Goal: Find specific page/section: Find specific page/section

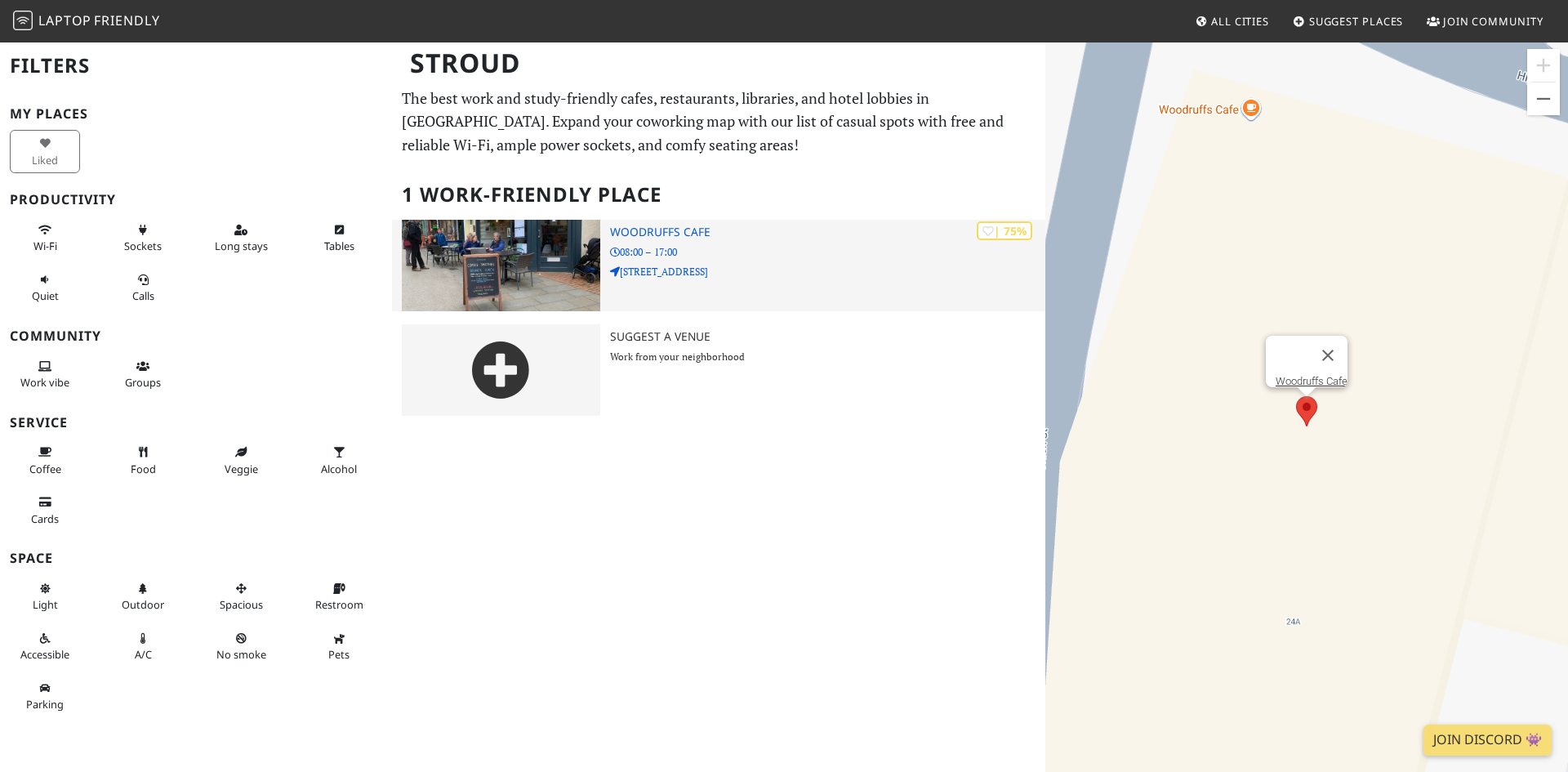
click at [644, 227] on h3 "Woodruffs Cafe" at bounding box center [827, 232] width 435 height 14
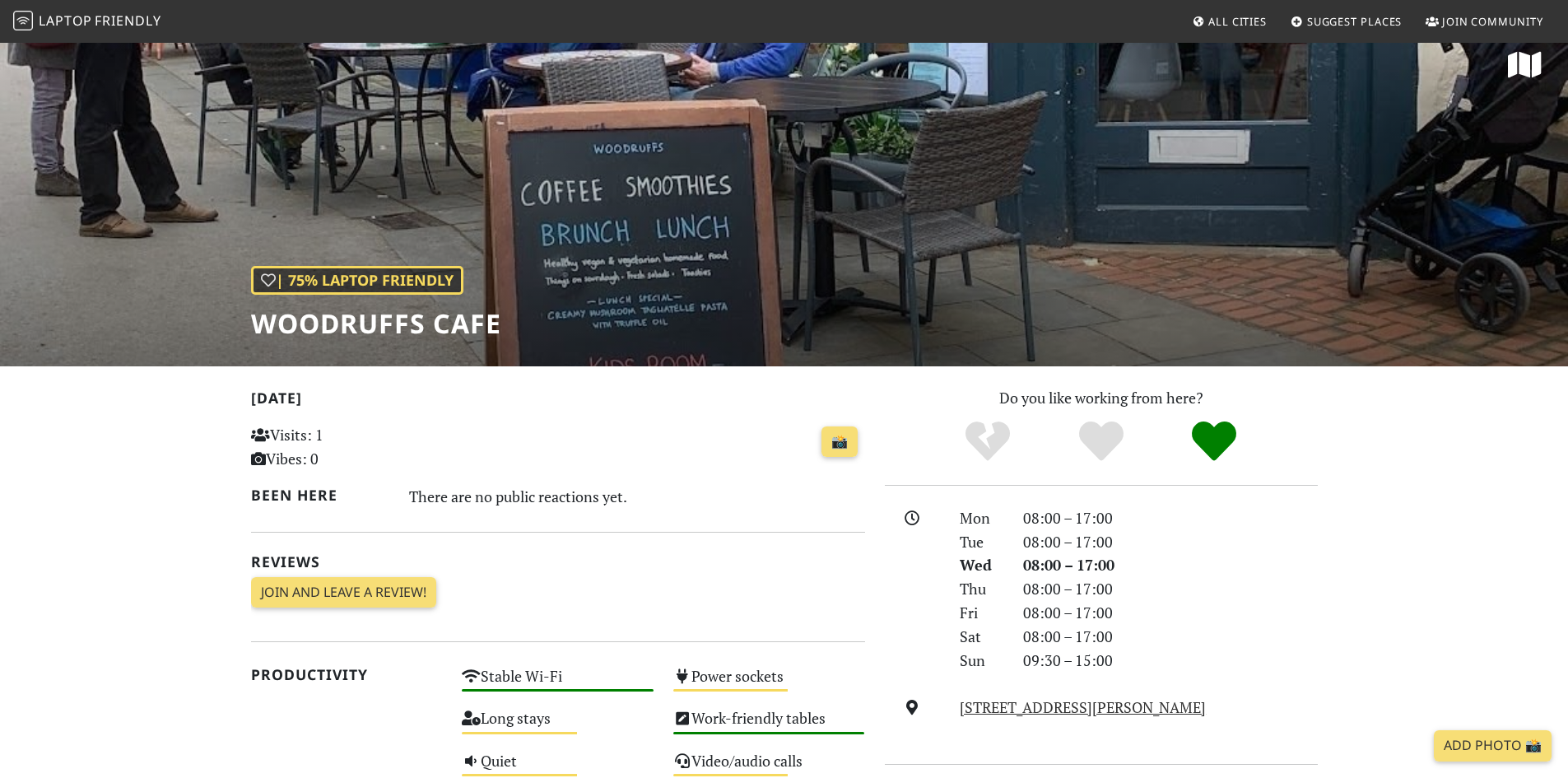
scroll to position [18, 0]
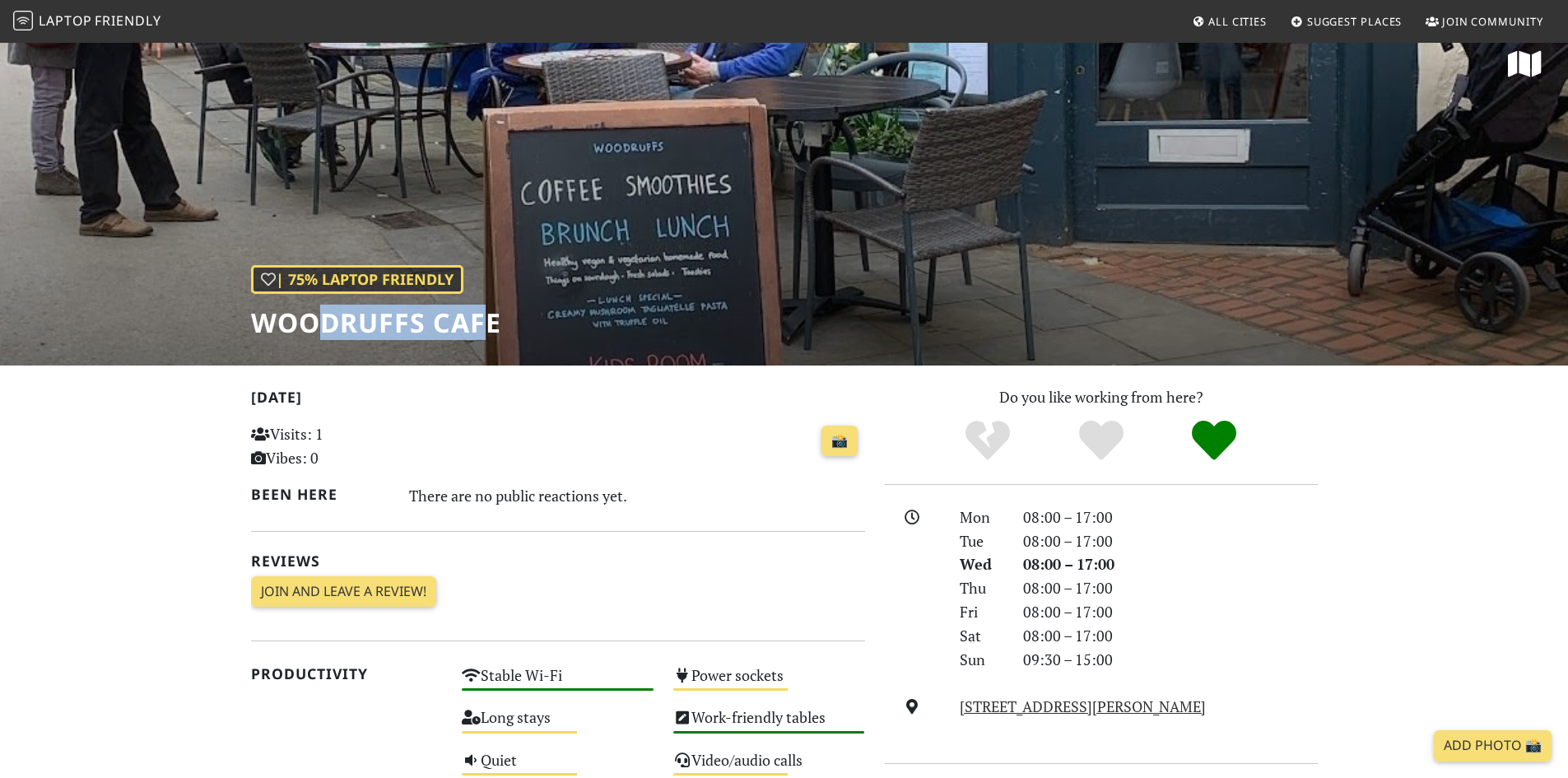
drag, startPoint x: 489, startPoint y: 320, endPoint x: 325, endPoint y: 315, distance: 164.1
click at [325, 315] on h1 "Woodruffs Cafe" at bounding box center [376, 323] width 250 height 31
drag, startPoint x: 251, startPoint y: 318, endPoint x: 555, endPoint y: 330, distance: 304.2
click at [555, 330] on div "| 75% Laptop Friendly Woodruffs Cafe" at bounding box center [784, 194] width 1568 height 342
copy h1 "Woodruffs Cafe"
